Goal: Navigation & Orientation: Find specific page/section

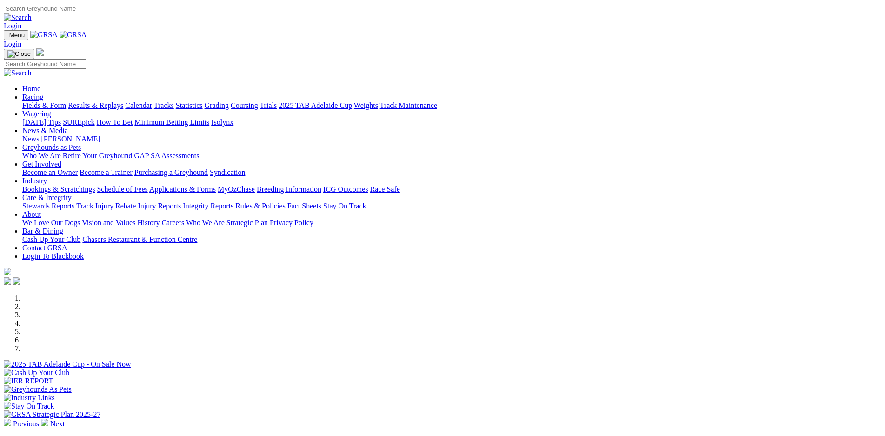
click at [95, 185] on link "Bookings & Scratchings" at bounding box center [58, 189] width 73 height 8
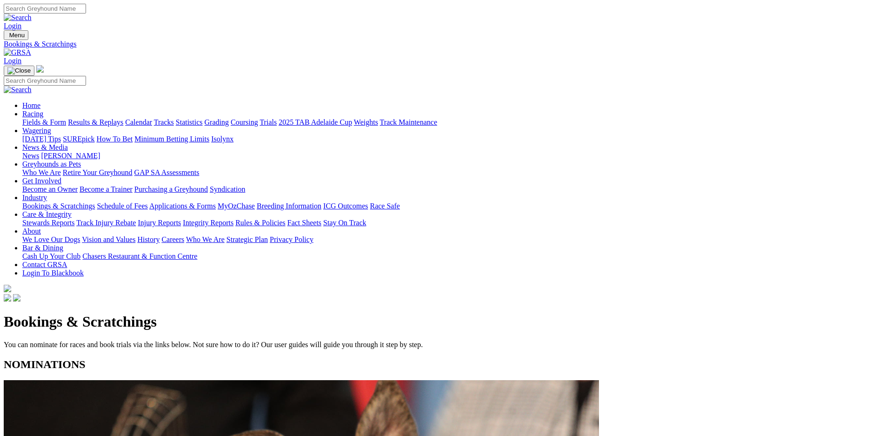
click at [152, 118] on link "Calendar" at bounding box center [138, 122] width 27 height 8
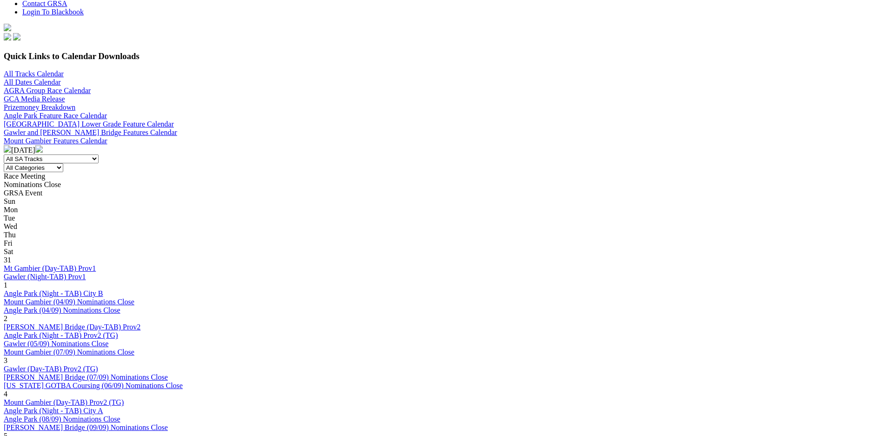
scroll to position [261, 0]
